Goal: Entertainment & Leisure: Consume media (video, audio)

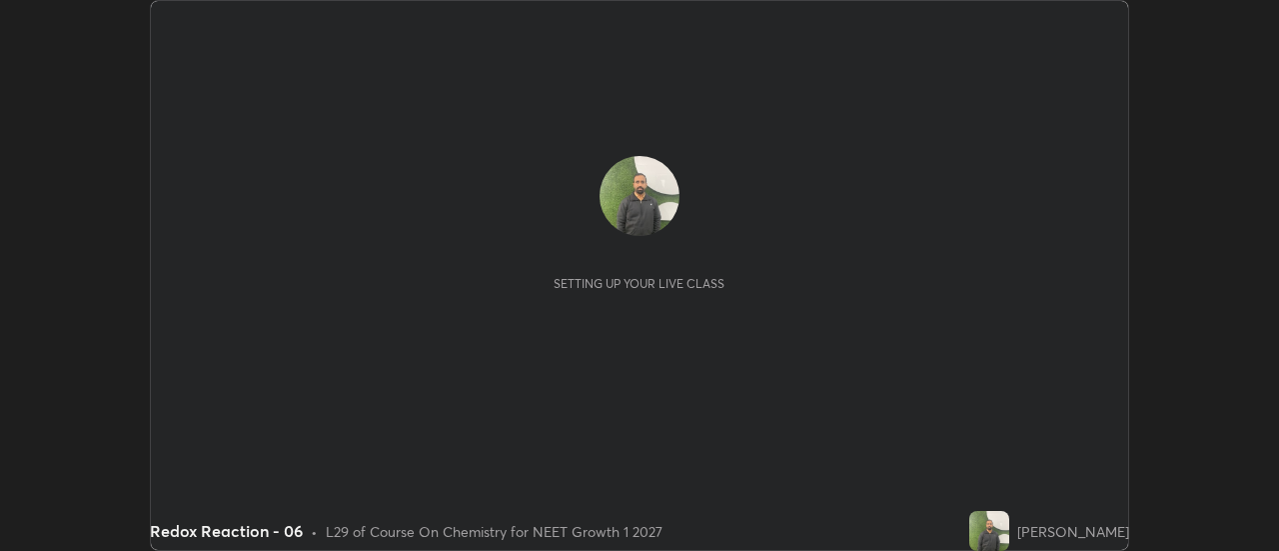
scroll to position [551, 1278]
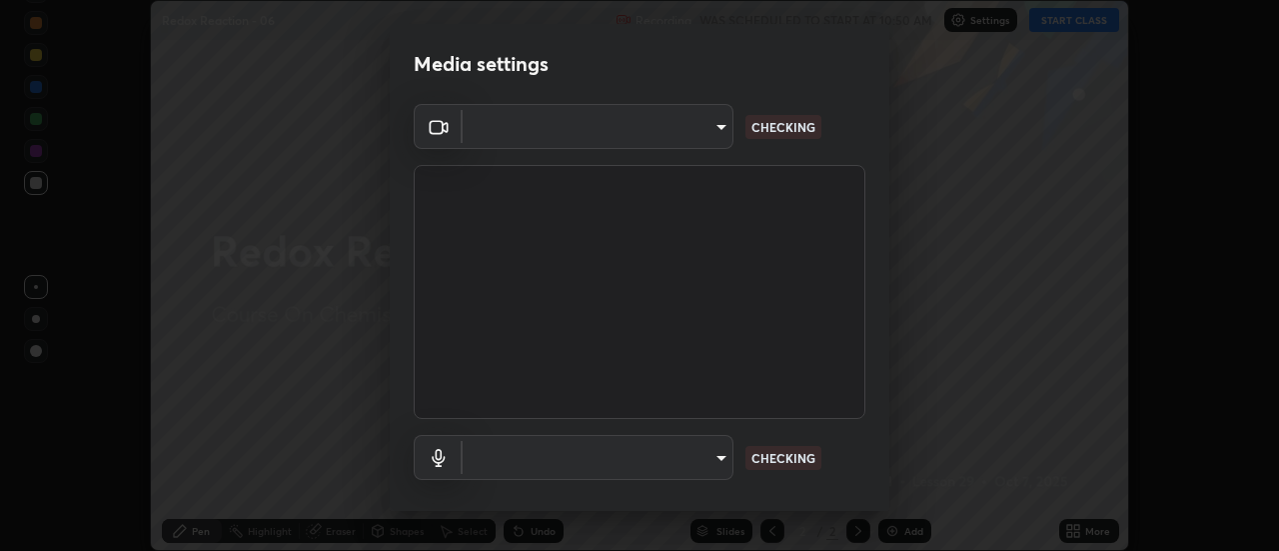
type input "985e4b1f72fc3b9494b48cef3b79fe3b682f9ae0bb15c20acfe574fe2aaad349"
type input "265cf534b138bf87f319f365071951407b00c29418ffc0cf12ee2ca8a10caa95"
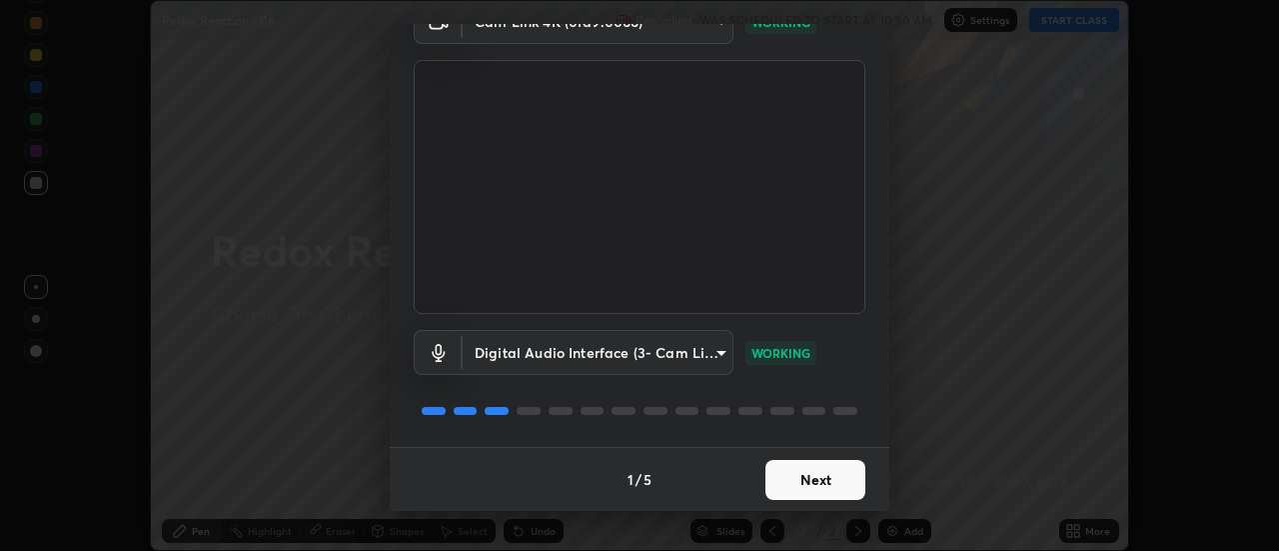
click at [797, 487] on button "Next" at bounding box center [816, 480] width 100 height 40
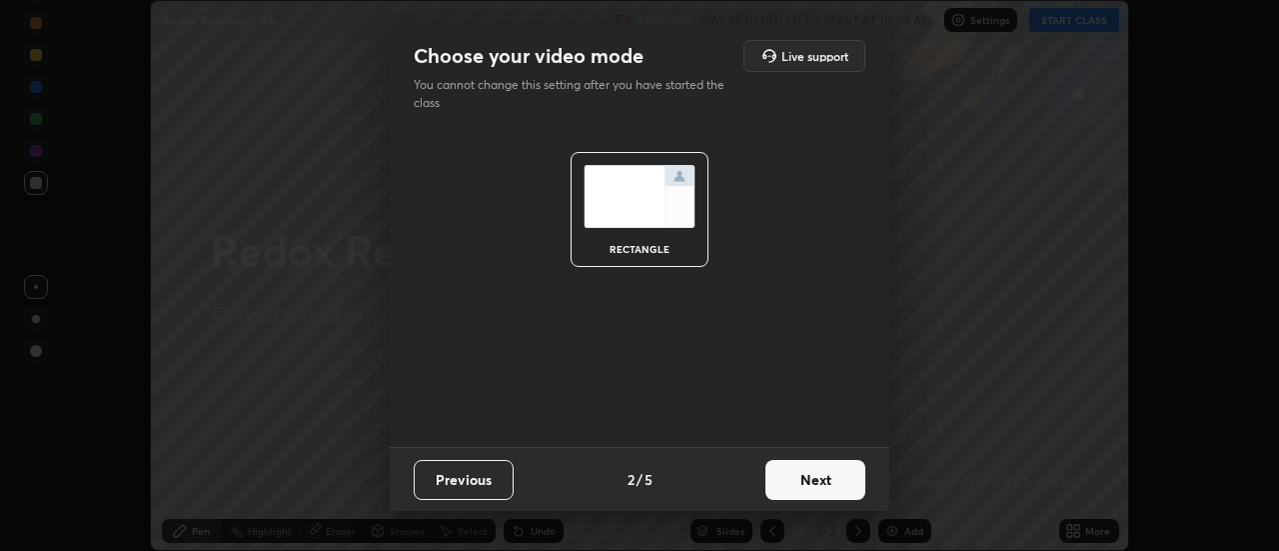
click at [796, 485] on button "Next" at bounding box center [816, 480] width 100 height 40
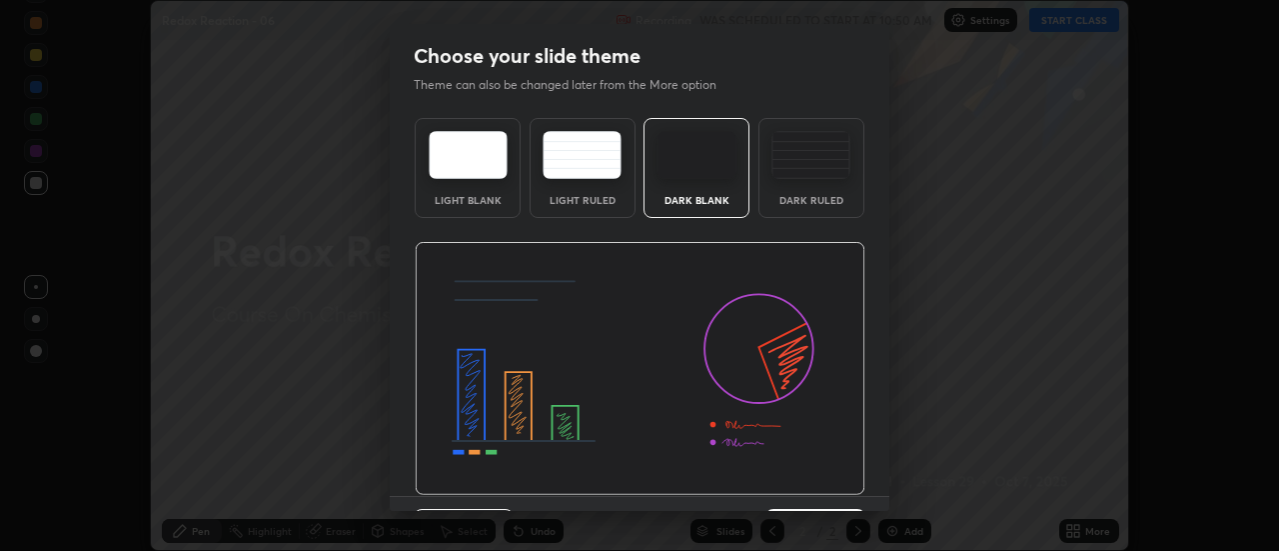
click at [796, 485] on img at bounding box center [640, 369] width 451 height 254
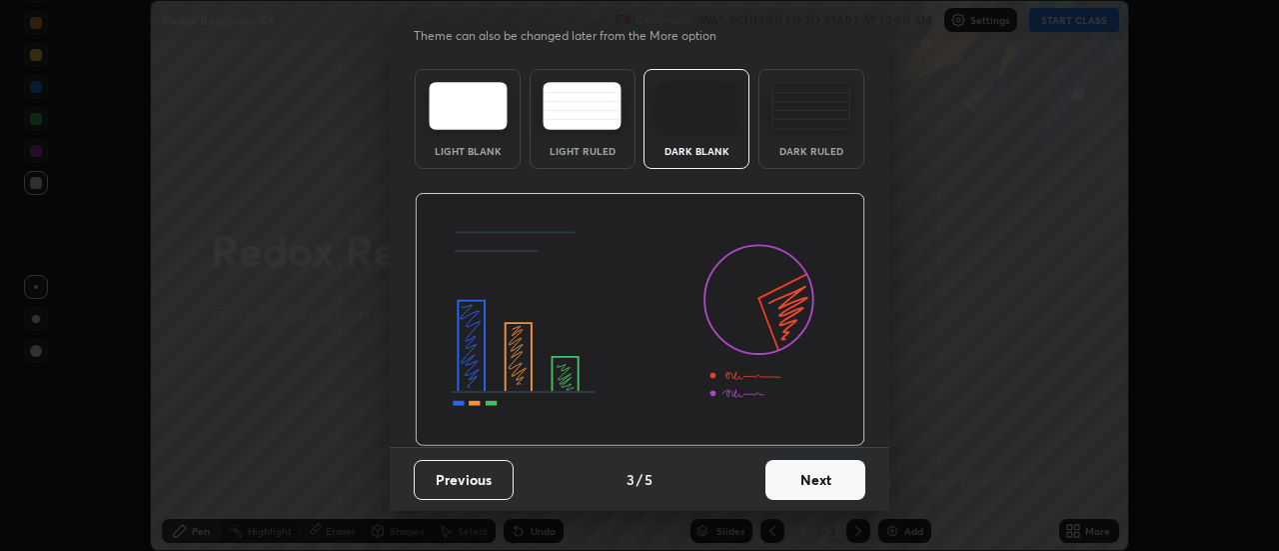
click at [799, 485] on button "Next" at bounding box center [816, 480] width 100 height 40
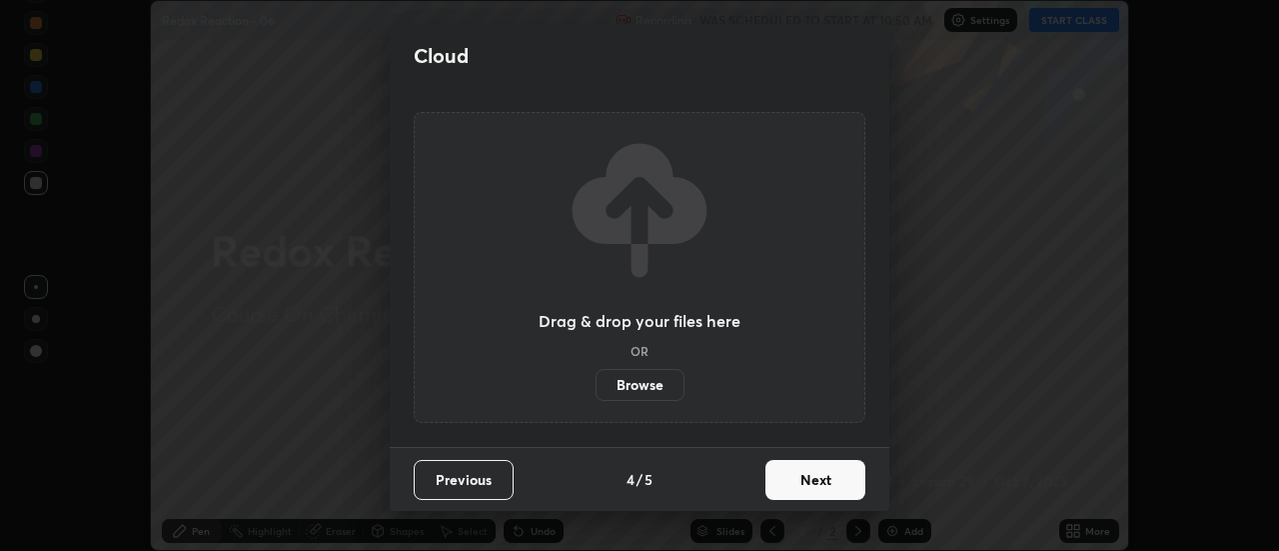
scroll to position [0, 0]
click at [797, 486] on button "Next" at bounding box center [816, 480] width 100 height 40
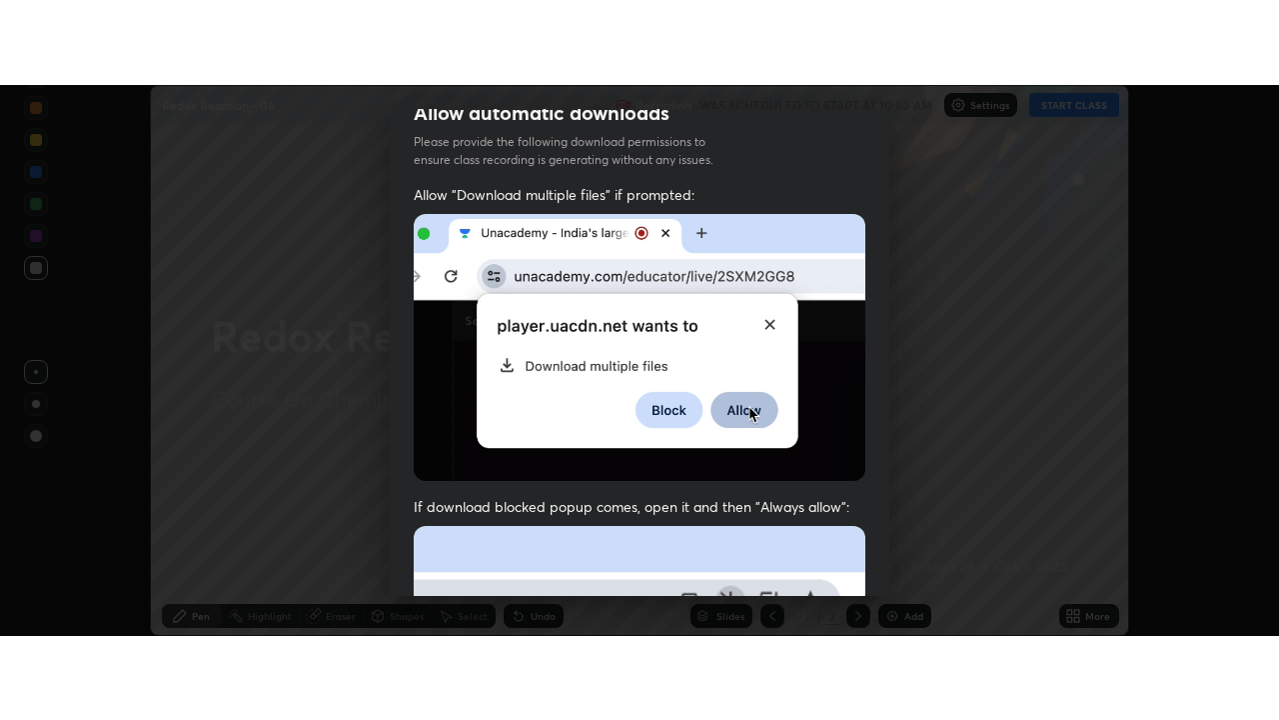
scroll to position [513, 0]
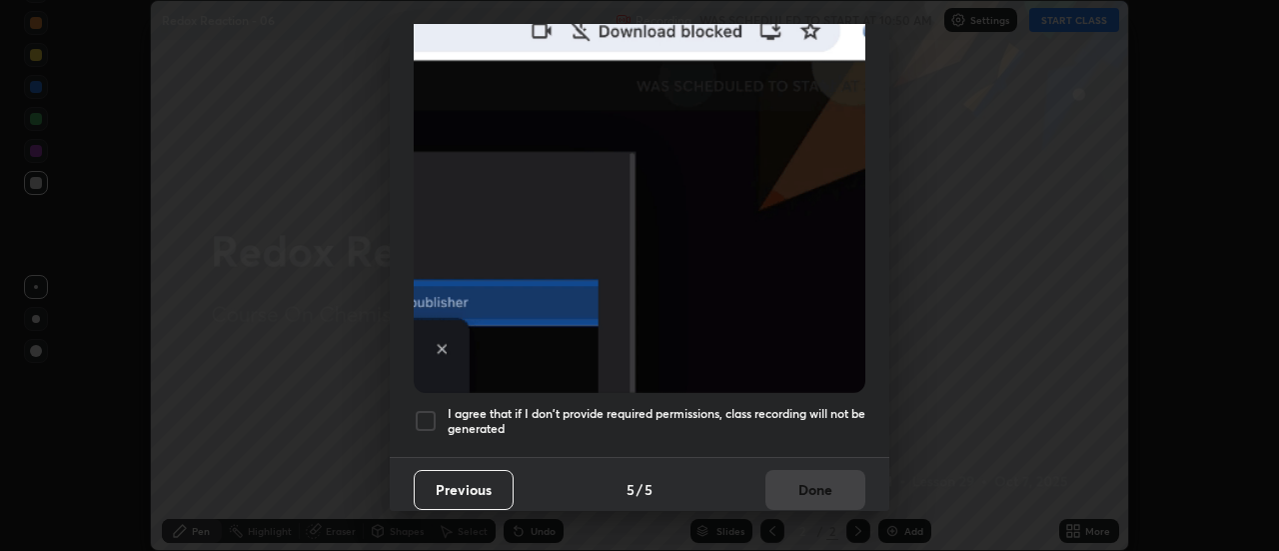
click at [745, 371] on img at bounding box center [640, 174] width 452 height 437
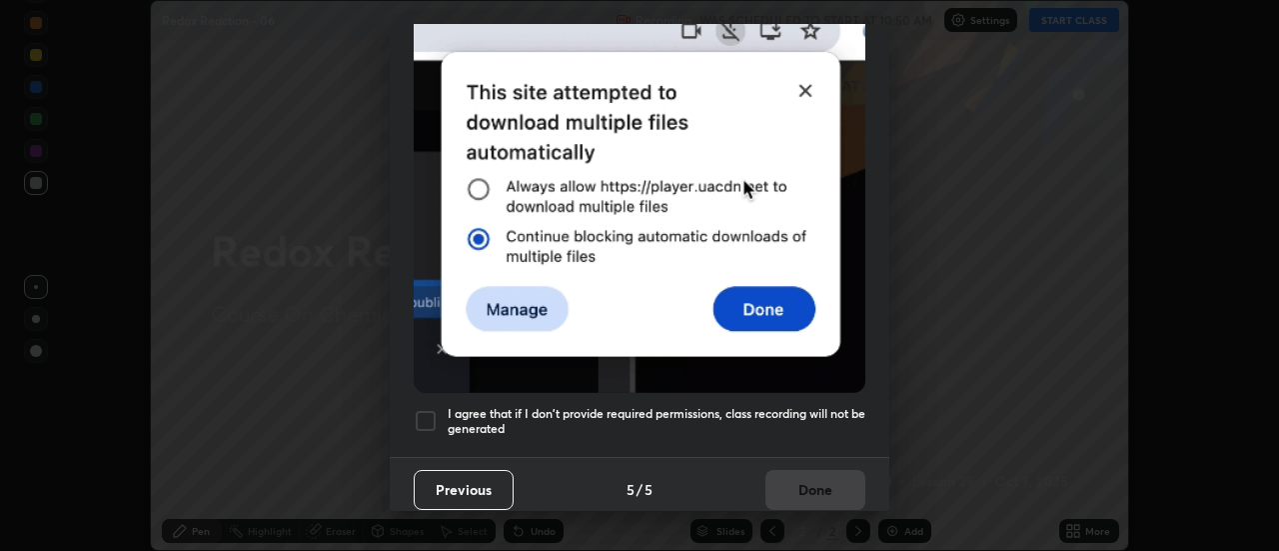
click at [749, 419] on h5 "I agree that if I don't provide required permissions, class recording will not …" at bounding box center [657, 421] width 418 height 31
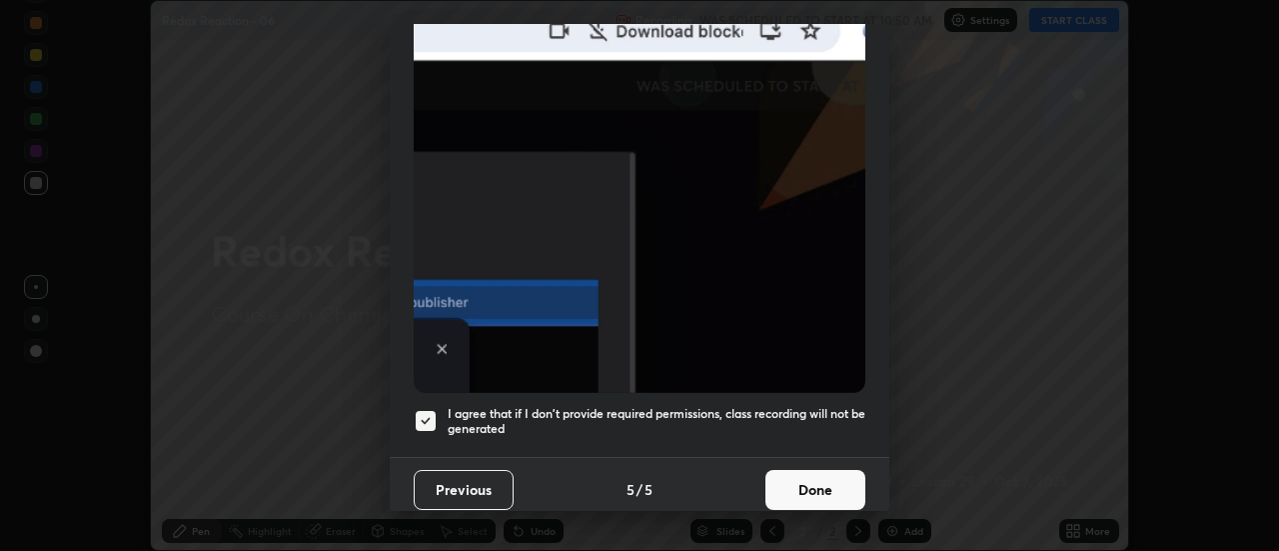
click at [801, 477] on button "Done" at bounding box center [816, 490] width 100 height 40
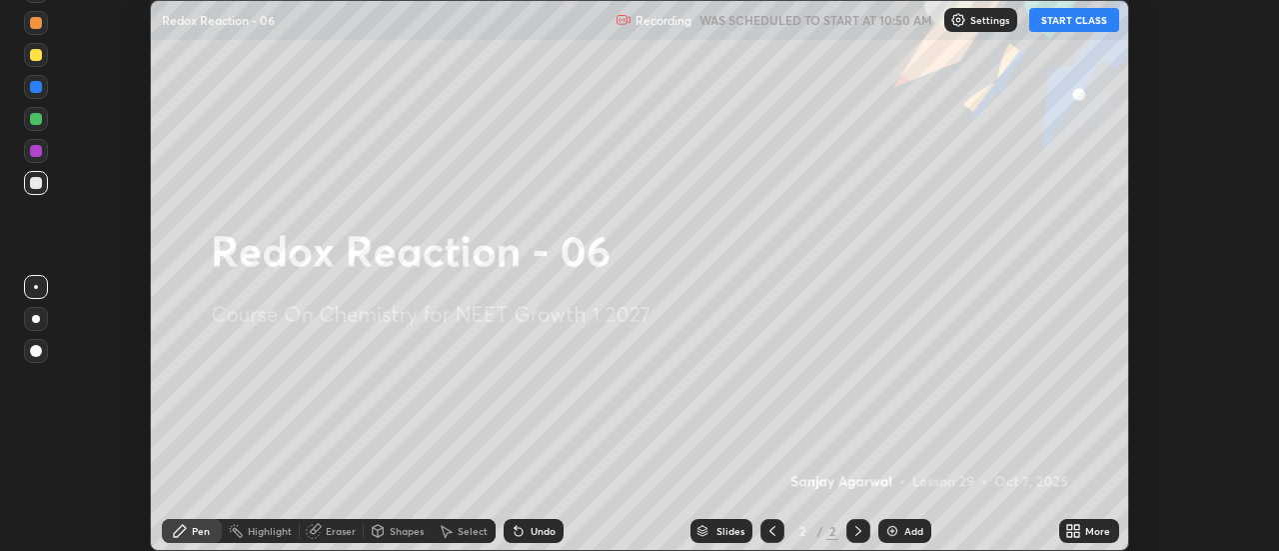
click at [1071, 532] on icon at bounding box center [1069, 534] width 5 height 5
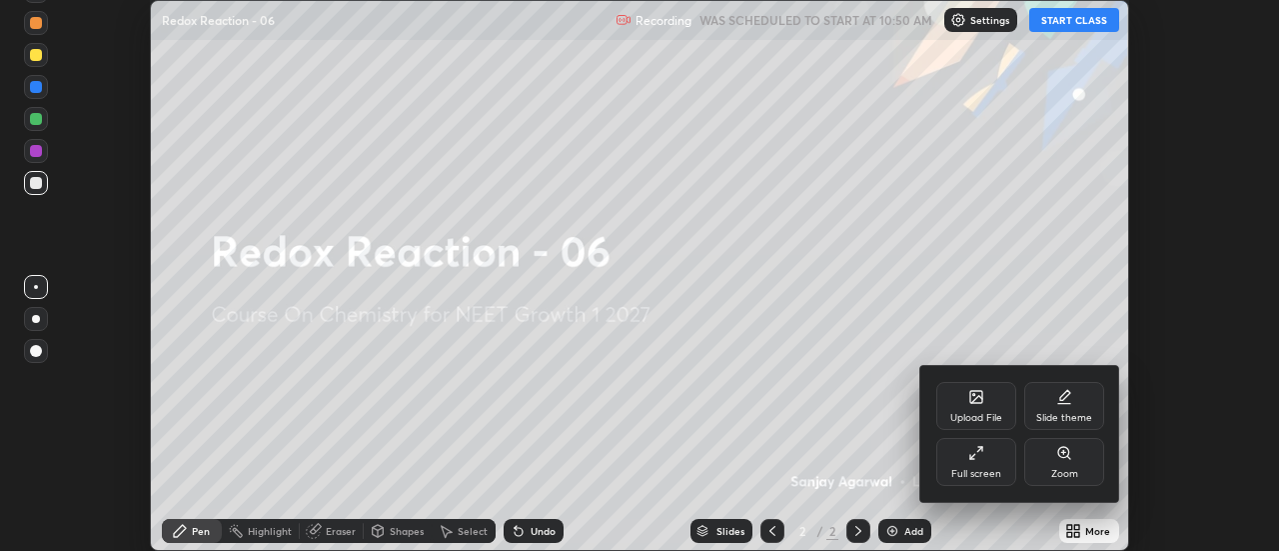
click at [987, 475] on div "Full screen" at bounding box center [976, 474] width 50 height 10
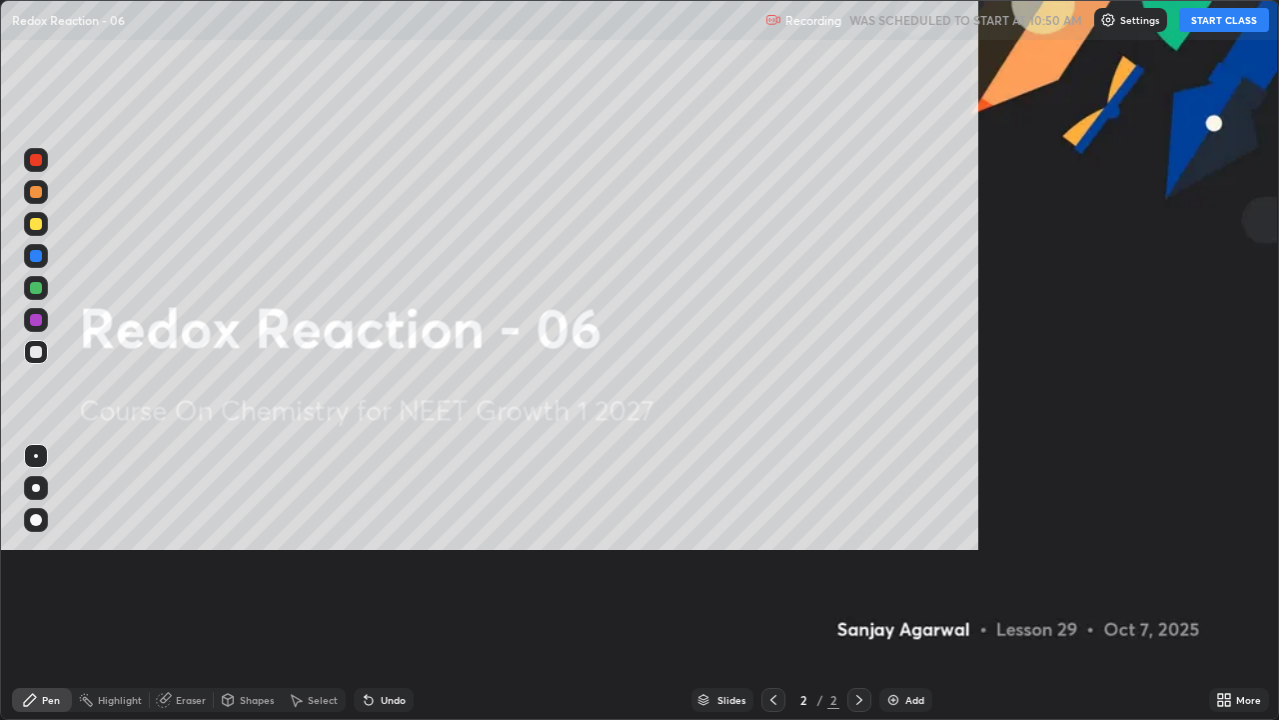
scroll to position [720, 1279]
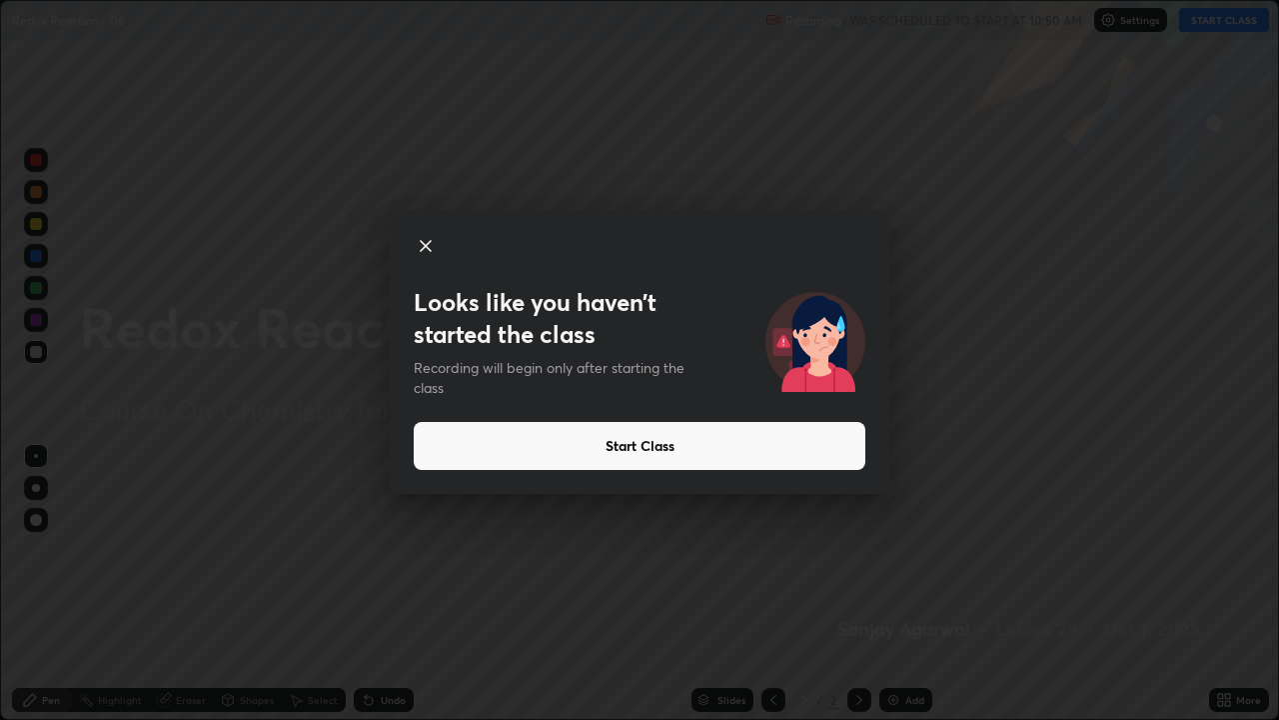
click at [648, 450] on button "Start Class" at bounding box center [640, 446] width 452 height 48
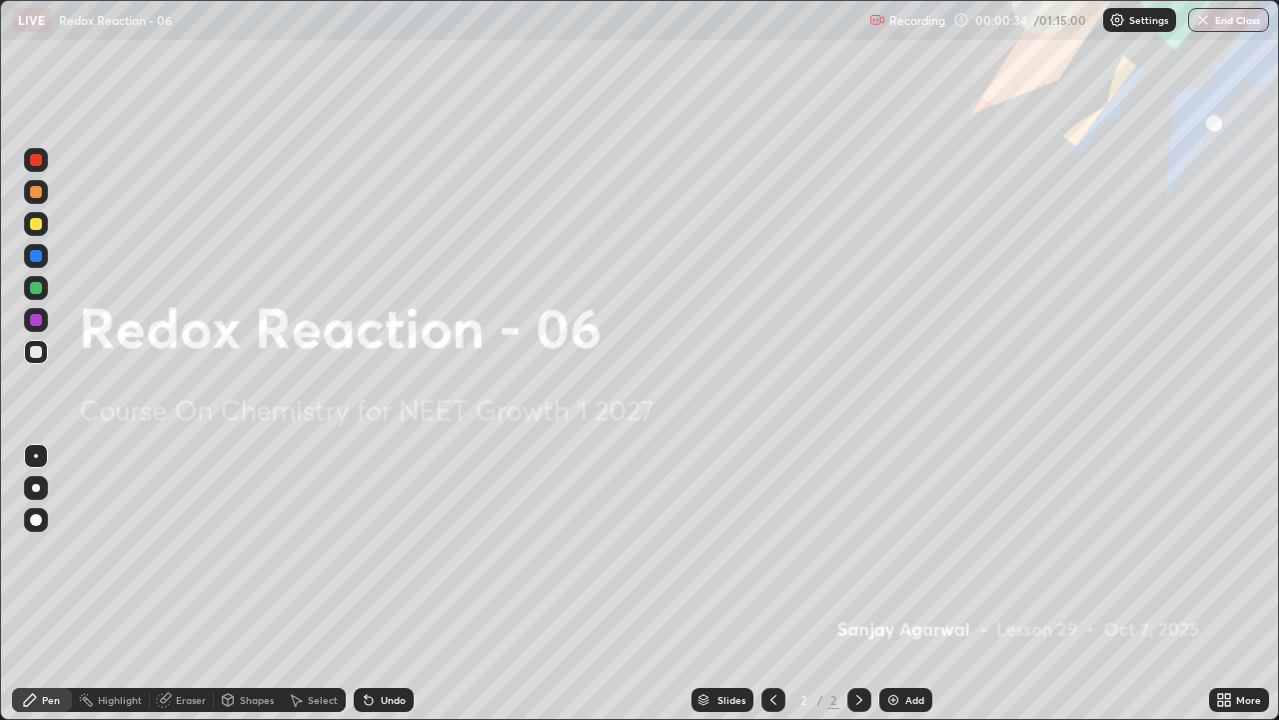
click at [891, 550] on img at bounding box center [893, 700] width 16 height 16
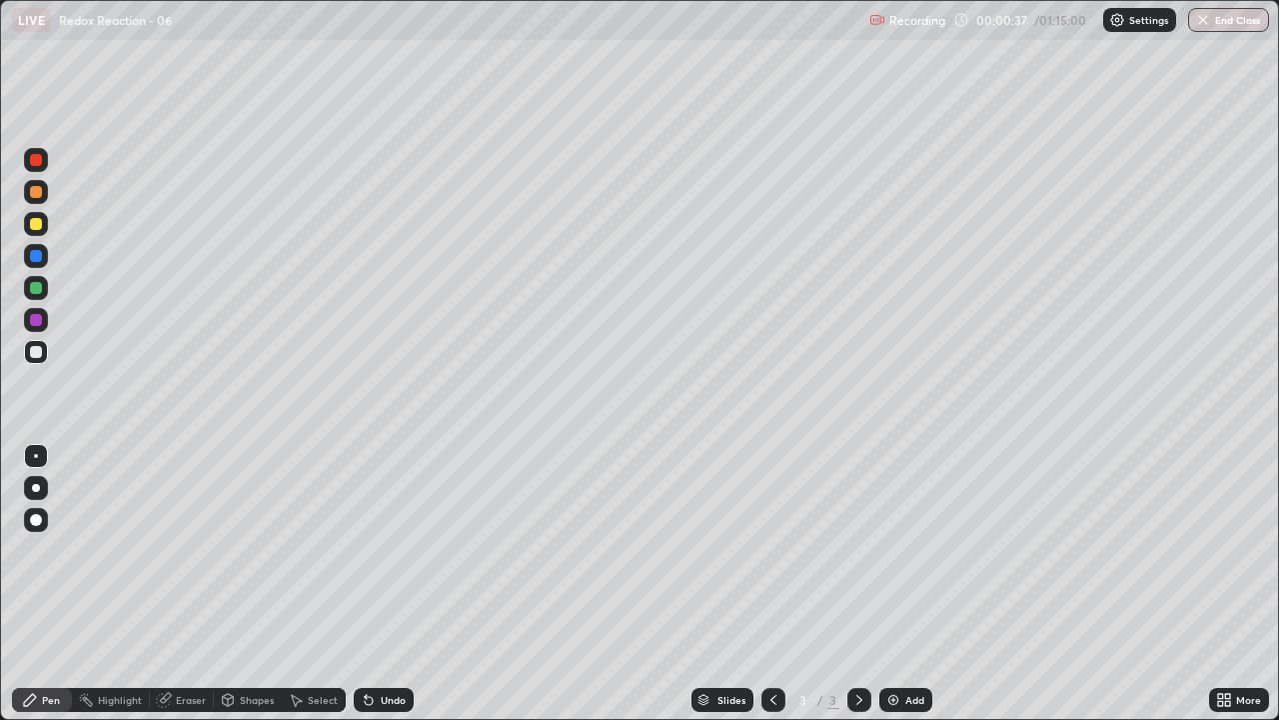
click at [38, 486] on div at bounding box center [36, 488] width 8 height 8
click at [40, 227] on div at bounding box center [36, 224] width 12 height 12
click at [36, 355] on div at bounding box center [36, 352] width 12 height 12
click at [35, 359] on div at bounding box center [36, 352] width 24 height 24
click at [35, 222] on div at bounding box center [36, 224] width 12 height 12
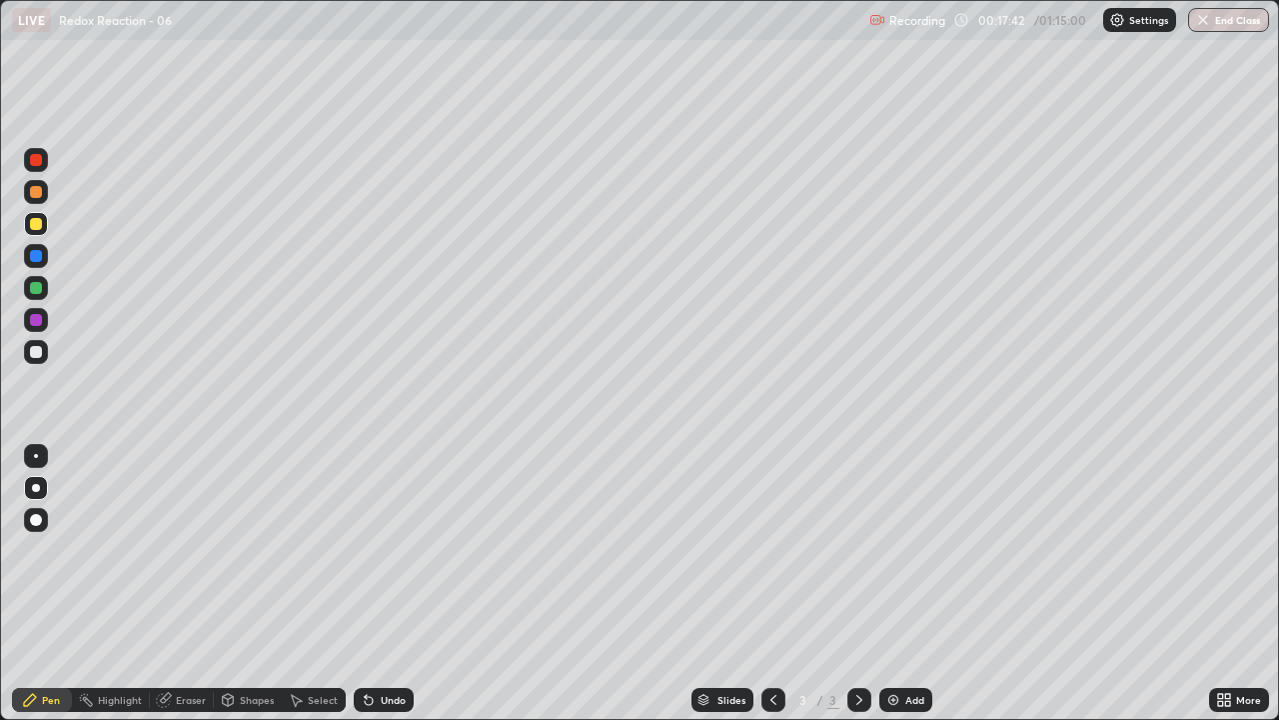
click at [32, 293] on div at bounding box center [36, 288] width 12 height 12
click at [34, 352] on div at bounding box center [36, 352] width 12 height 12
click at [35, 232] on div at bounding box center [36, 224] width 24 height 24
click at [41, 348] on div at bounding box center [36, 352] width 12 height 12
click at [390, 550] on div "Undo" at bounding box center [393, 700] width 25 height 10
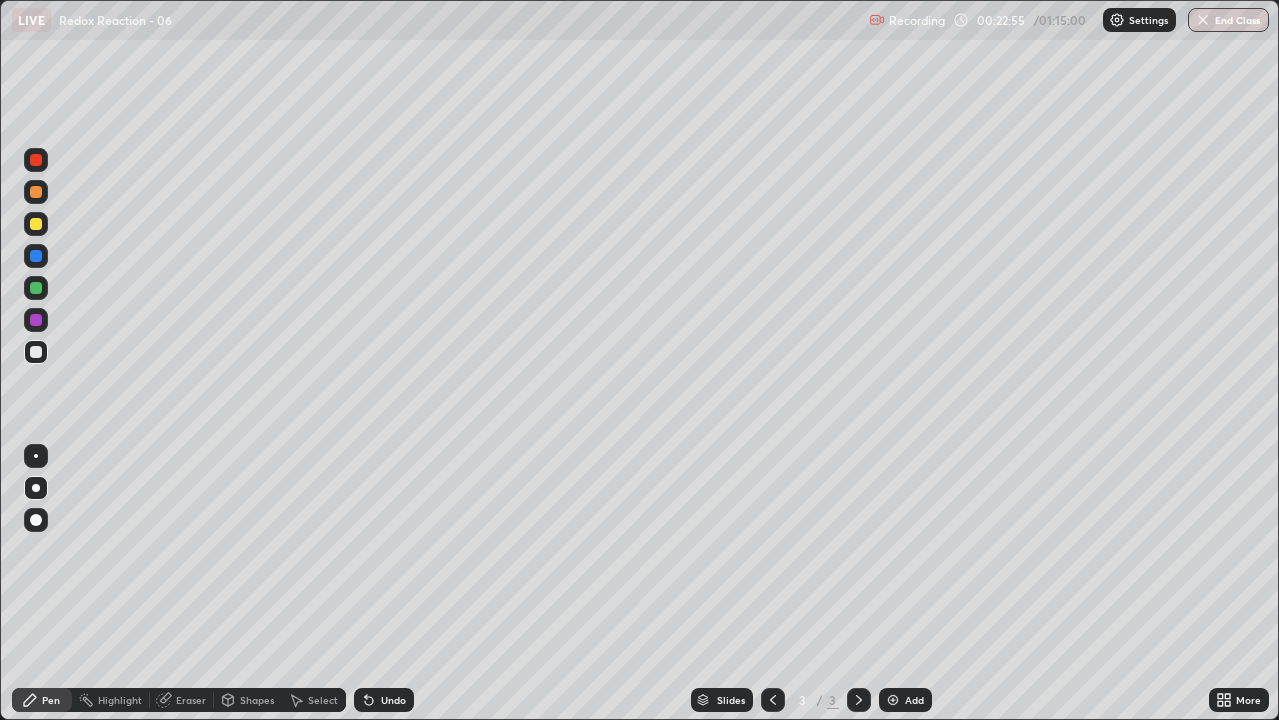
click at [189, 550] on div "Eraser" at bounding box center [191, 700] width 30 height 10
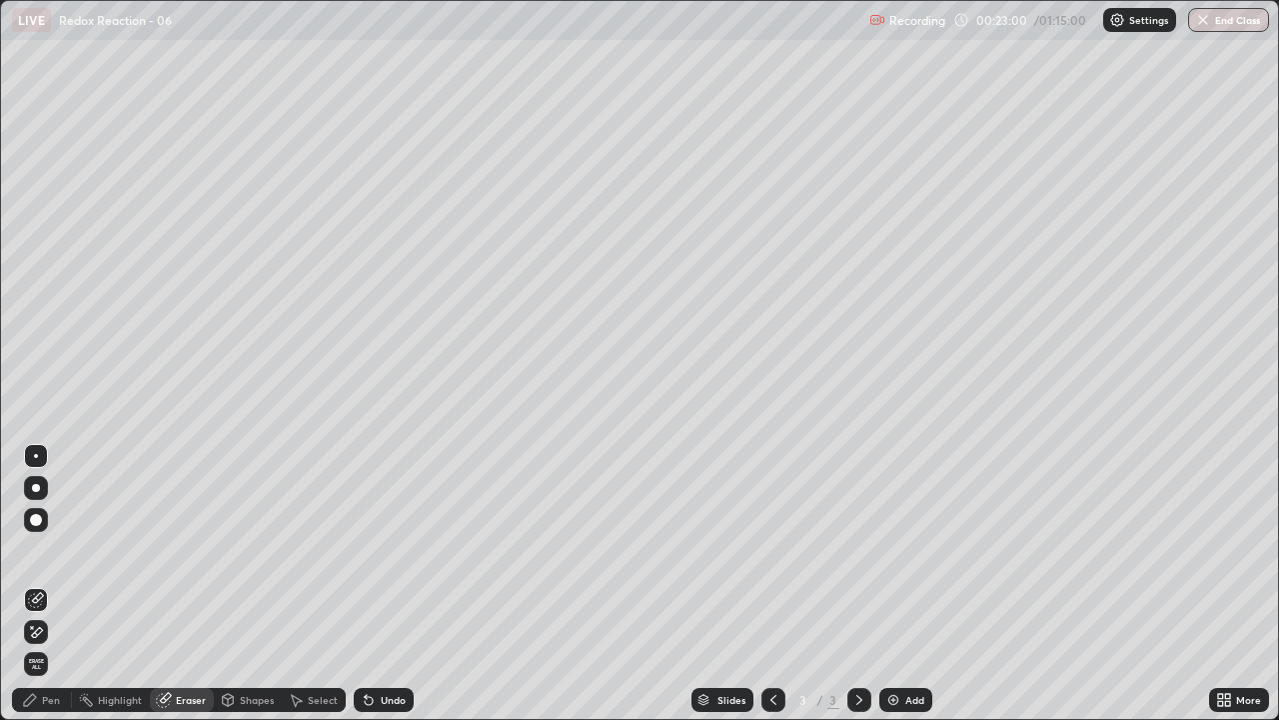
click at [53, 550] on div "Pen" at bounding box center [51, 700] width 18 height 10
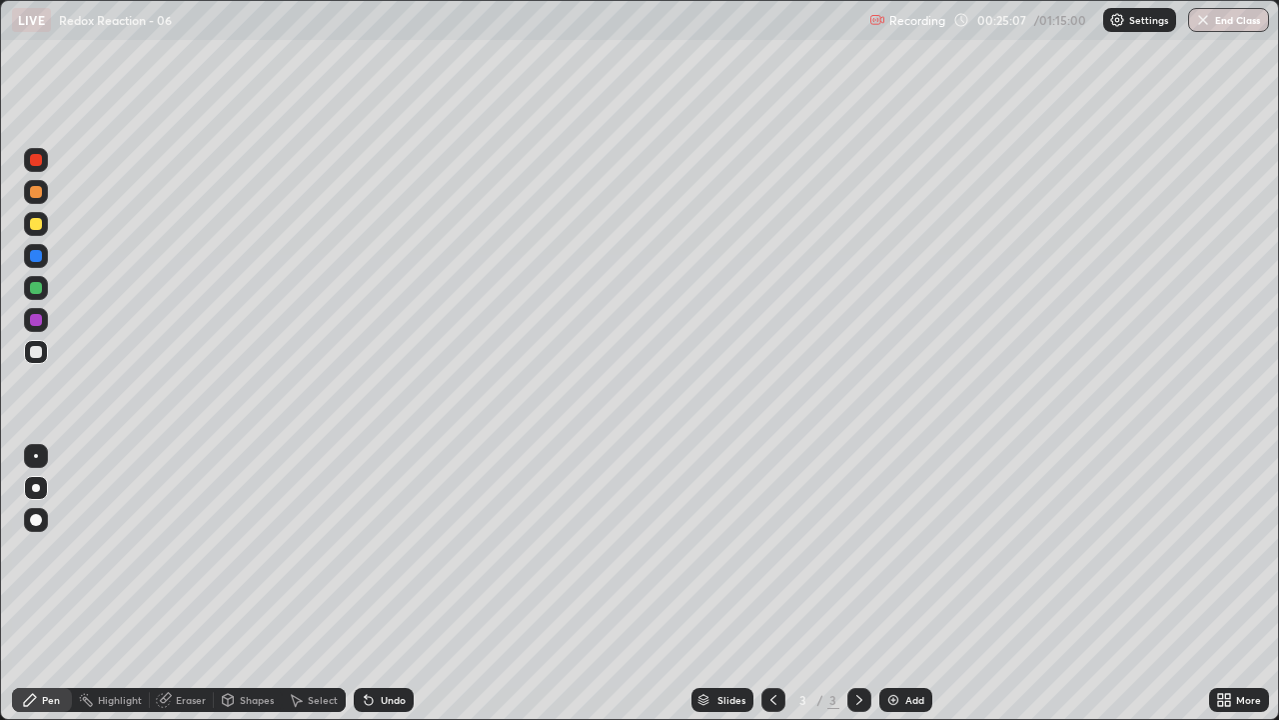
click at [41, 229] on div at bounding box center [36, 224] width 24 height 24
click at [35, 287] on div at bounding box center [36, 288] width 12 height 12
click at [40, 353] on div at bounding box center [36, 352] width 12 height 12
click at [886, 550] on img at bounding box center [893, 700] width 16 height 16
click at [373, 550] on div "Undo" at bounding box center [384, 700] width 60 height 24
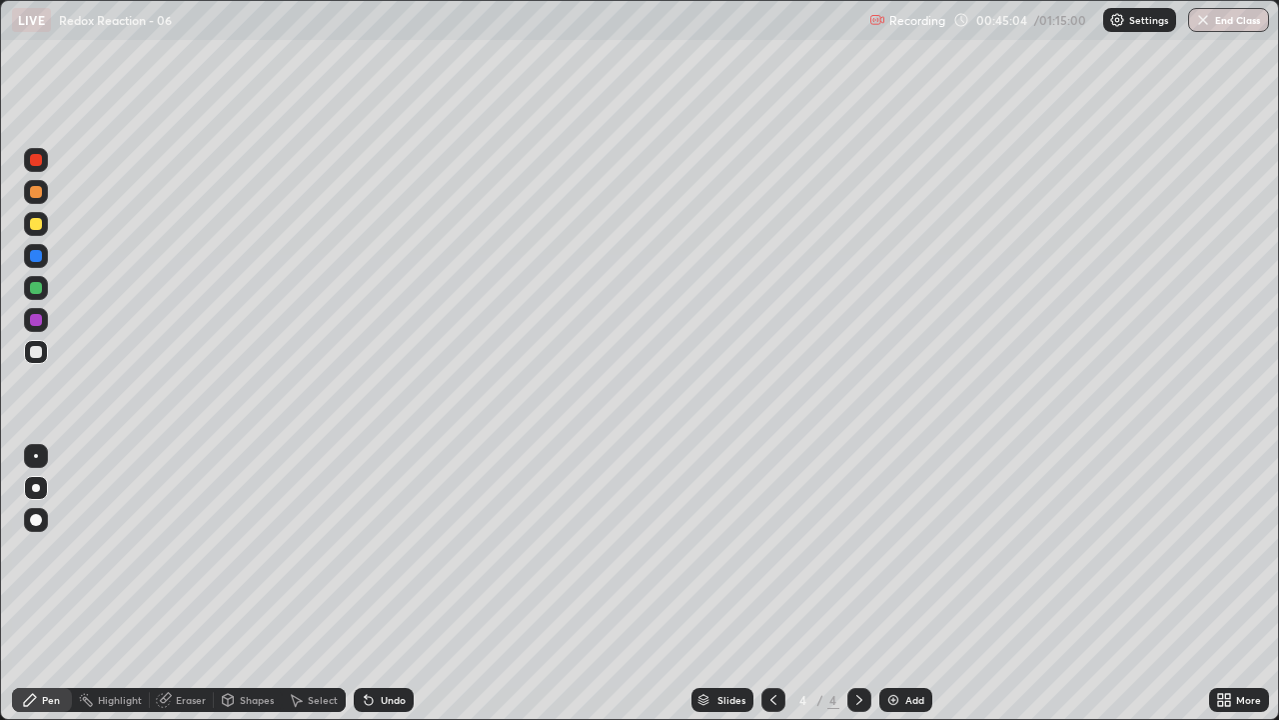
click at [377, 550] on div "Undo" at bounding box center [384, 700] width 60 height 24
click at [915, 550] on div "Add" at bounding box center [914, 700] width 19 height 10
click at [44, 227] on div at bounding box center [36, 224] width 24 height 24
click at [40, 356] on div at bounding box center [36, 352] width 12 height 12
click at [34, 288] on div at bounding box center [36, 288] width 12 height 12
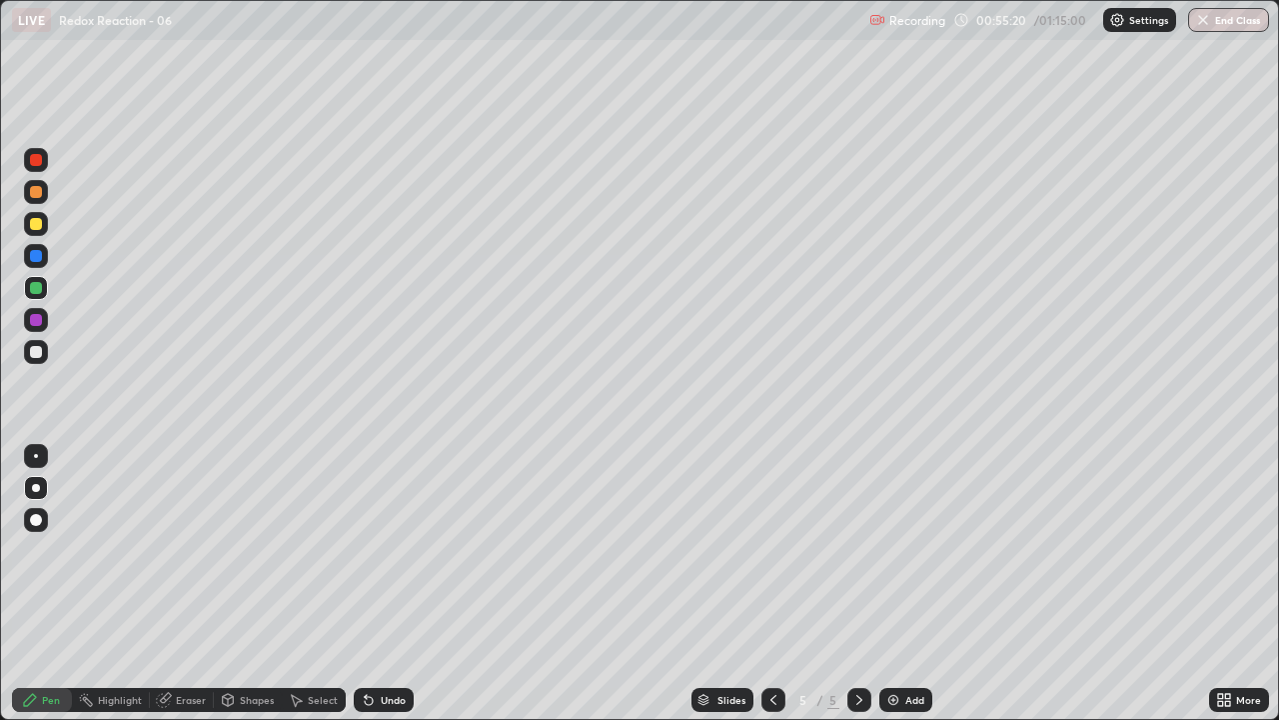
click at [31, 353] on div at bounding box center [36, 352] width 12 height 12
click at [381, 550] on div "Undo" at bounding box center [393, 700] width 25 height 10
click at [387, 550] on div "Undo" at bounding box center [393, 700] width 25 height 10
click at [382, 550] on div "Undo" at bounding box center [393, 700] width 25 height 10
click at [386, 550] on div "Undo" at bounding box center [393, 700] width 25 height 10
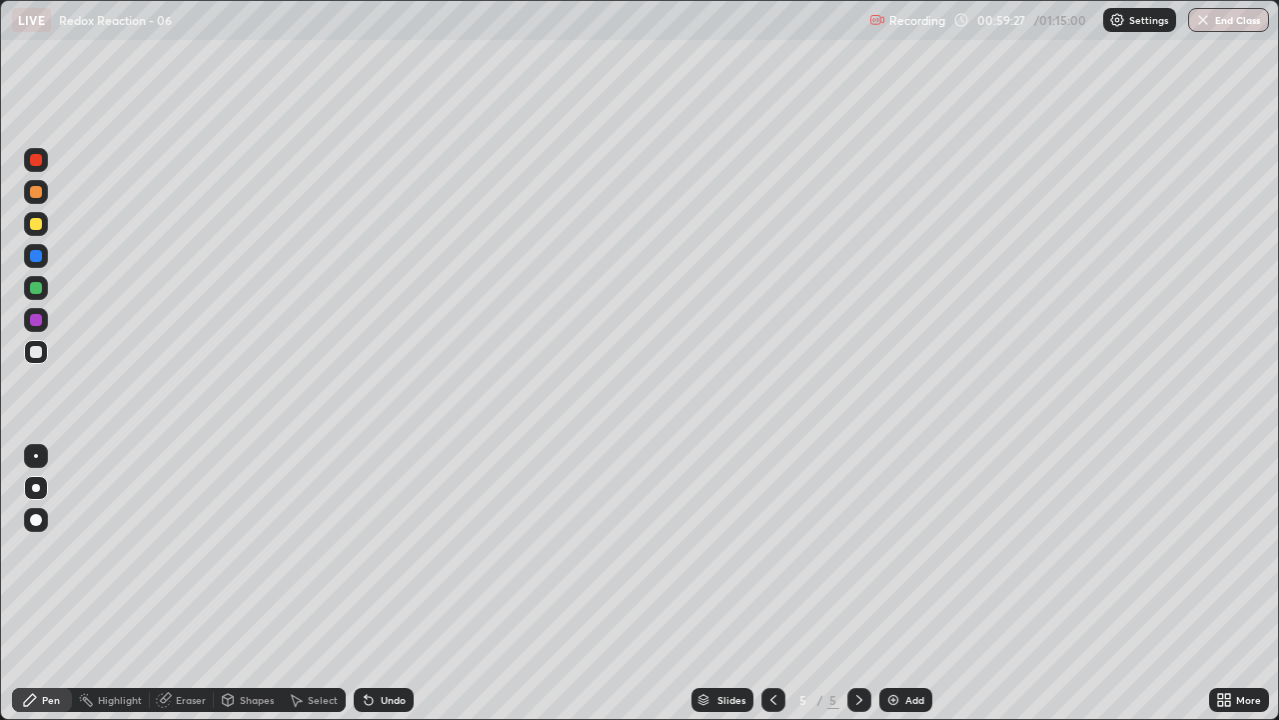
click at [390, 550] on div "Undo" at bounding box center [393, 700] width 25 height 10
click at [384, 550] on div "Undo" at bounding box center [393, 700] width 25 height 10
click at [381, 550] on div "Undo" at bounding box center [393, 700] width 25 height 10
click at [176, 550] on div "Eraser" at bounding box center [182, 700] width 64 height 24
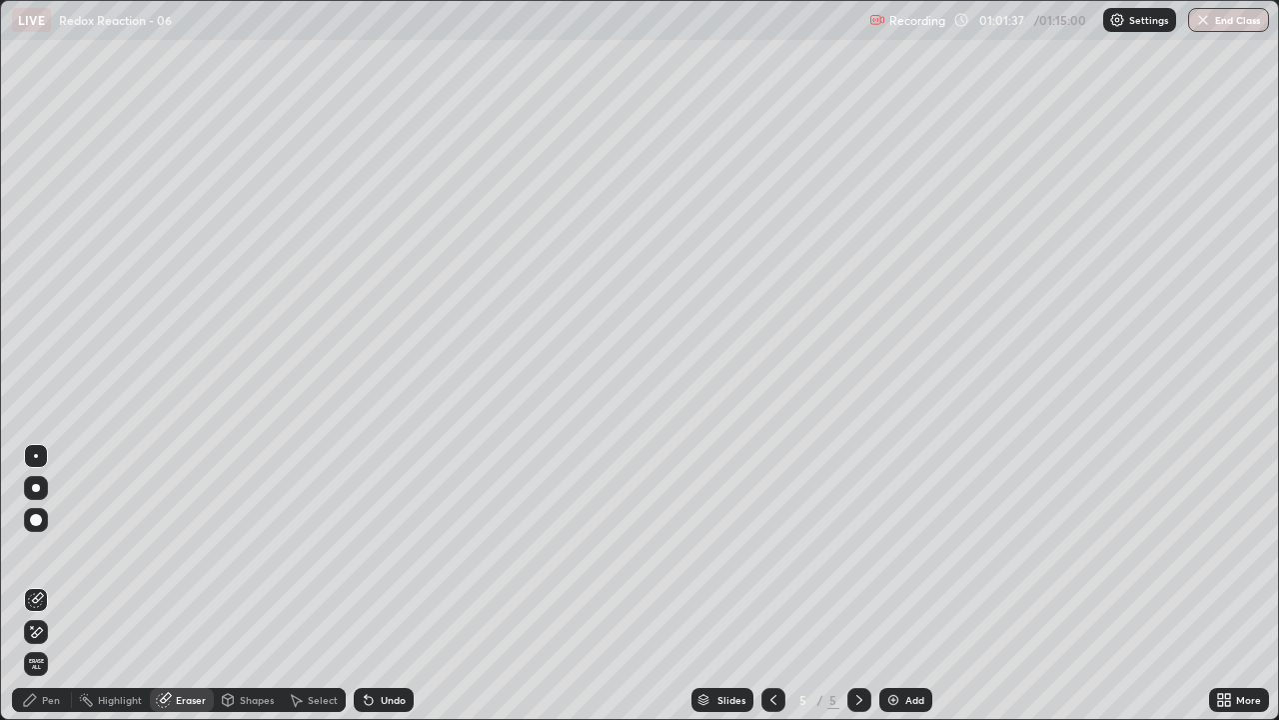
click at [53, 550] on div "Pen" at bounding box center [42, 700] width 60 height 24
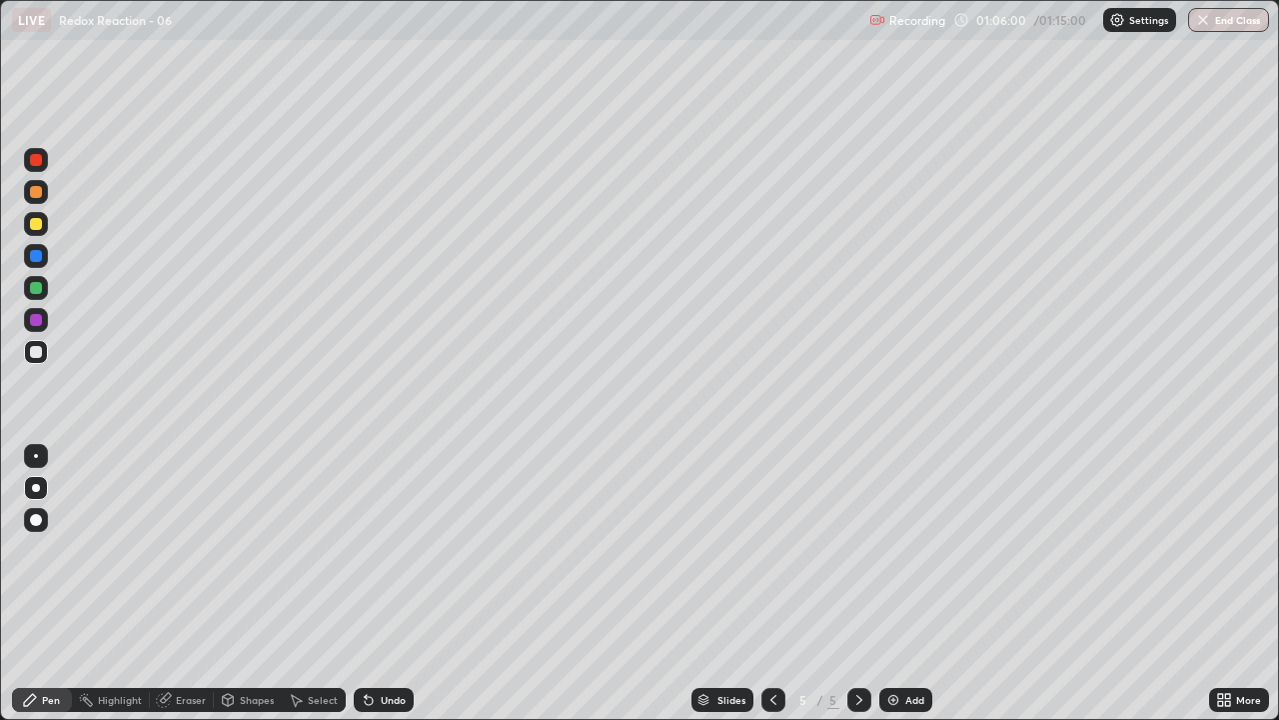
click at [1198, 24] on img "button" at bounding box center [1203, 20] width 16 height 16
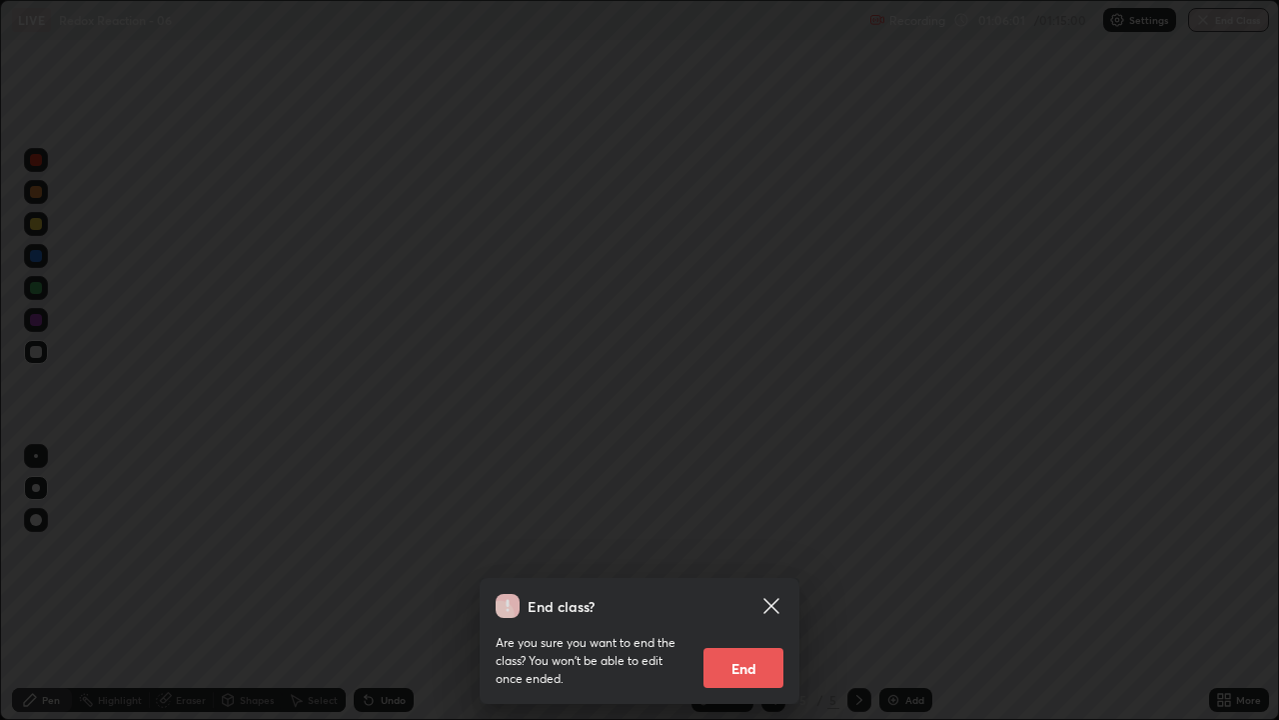
click at [744, 550] on button "End" at bounding box center [744, 668] width 80 height 40
